Goal: Information Seeking & Learning: Learn about a topic

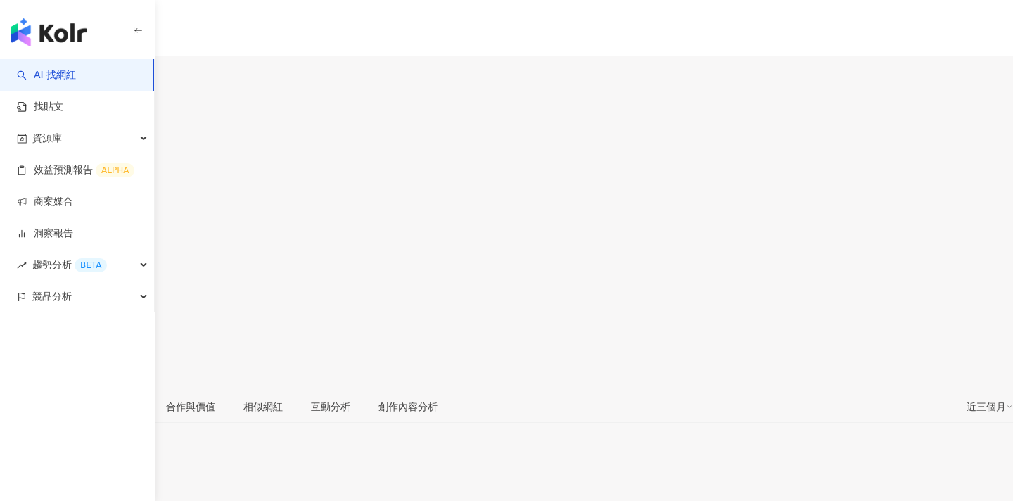
scroll to position [86, 0]
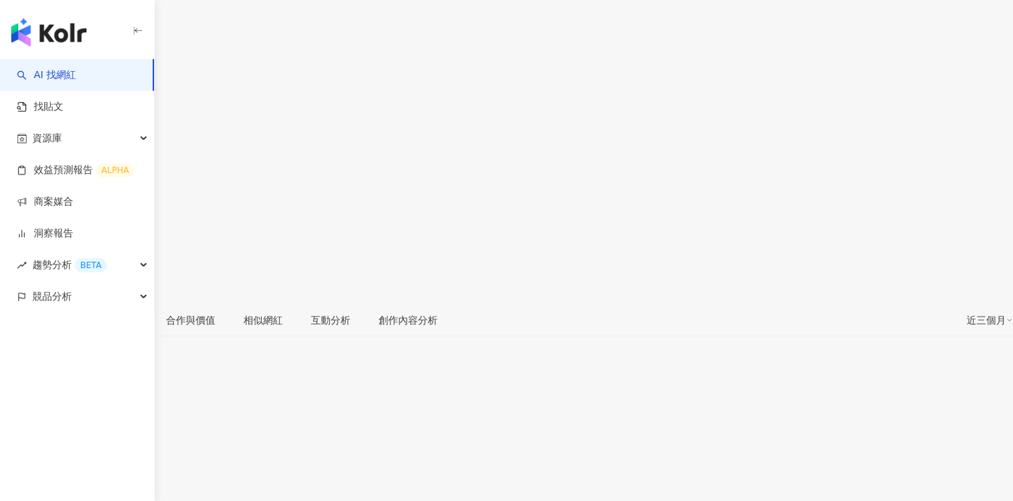
click at [18, 224] on icon at bounding box center [14, 228] width 8 height 8
click at [28, 219] on link at bounding box center [14, 233] width 28 height 28
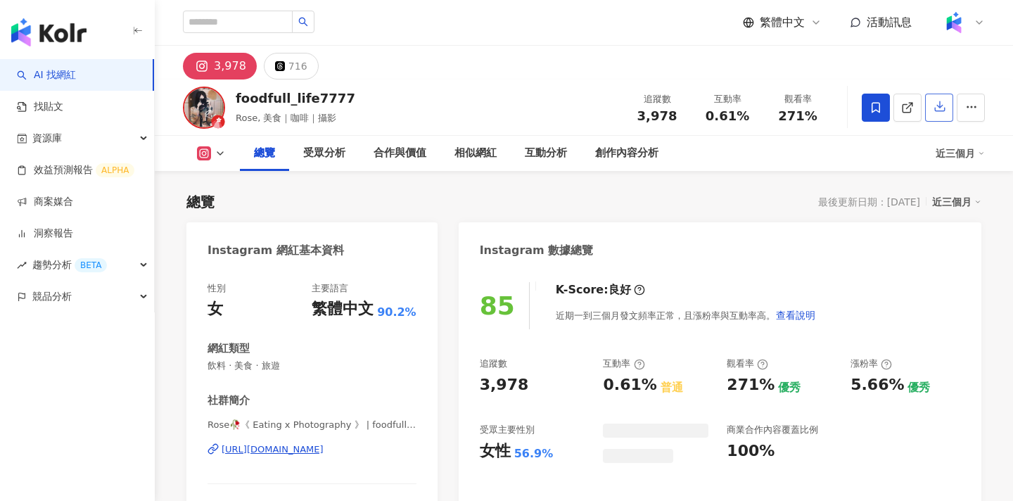
click at [940, 105] on icon "button" at bounding box center [939, 106] width 13 height 13
click at [662, 154] on div "匯出簡報檔案 請選擇你欲匯出的類別，匯出後的檔案為 .ppt 格式，方便您任意修改。 社群平台 Instagram Threads 數據時間 近三個月 近六個…" at bounding box center [506, 250] width 1013 height 501
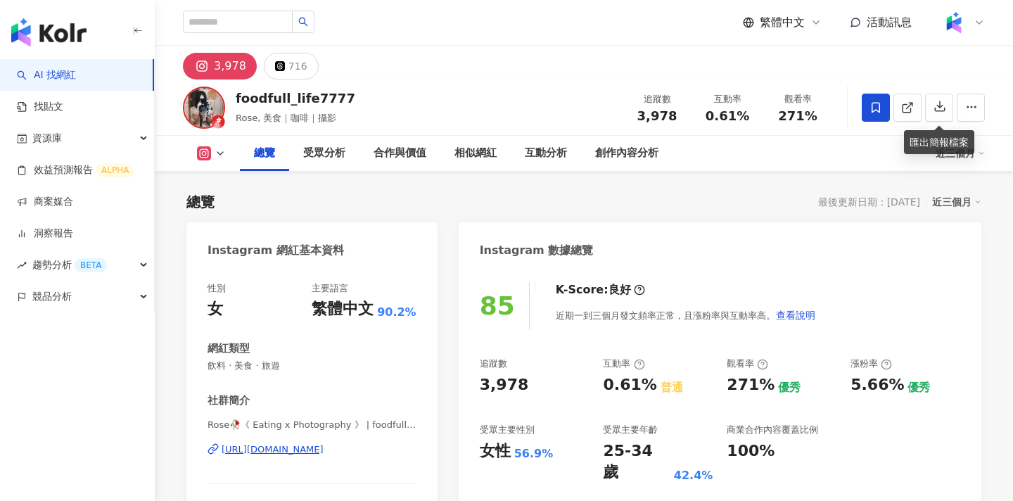
click at [914, 106] on div "匯出簡報檔案 請選擇你欲匯出的類別，匯出後的檔案為 .ppt 格式，方便您任意修改。 社群平台 Instagram Threads 數據時間 近三個月 近六個…" at bounding box center [506, 250] width 1013 height 501
click at [667, 152] on div "匯出簡報檔案 請選擇你欲匯出的類別，匯出後的檔案為 .ppt 格式，方便您任意修改。 社群平台 Instagram Threads 數據時間 近三個月 近六個…" at bounding box center [506, 250] width 1013 height 501
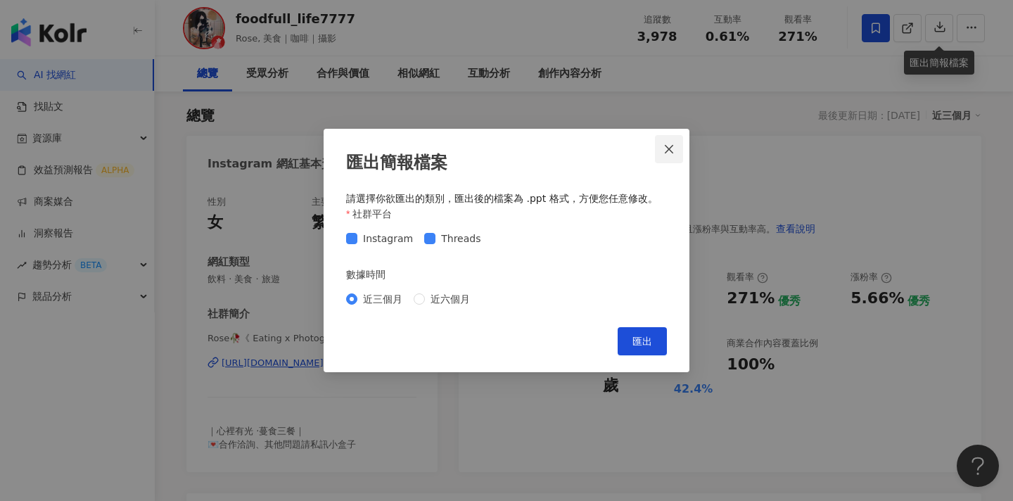
click at [663, 154] on icon "close" at bounding box center [668, 148] width 11 height 11
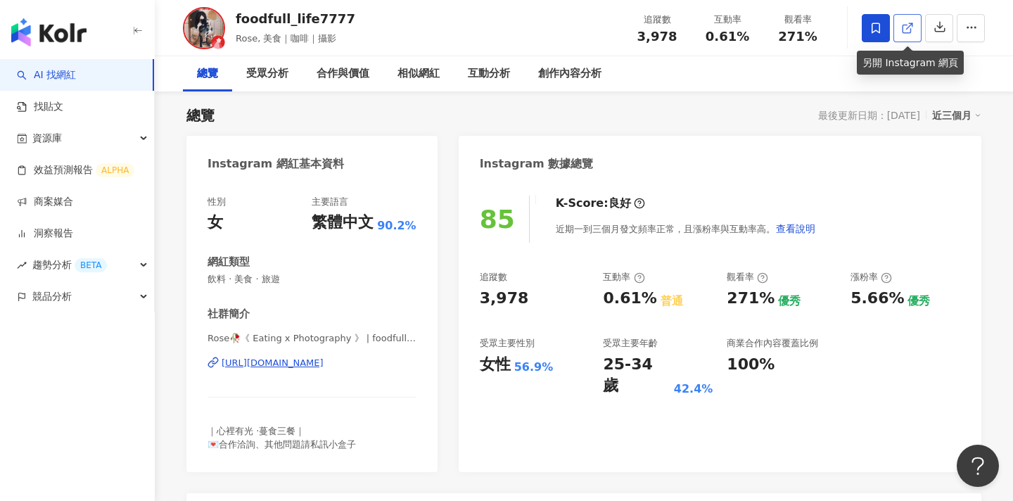
click at [902, 31] on icon at bounding box center [906, 29] width 8 height 8
